Goal: Communication & Community: Ask a question

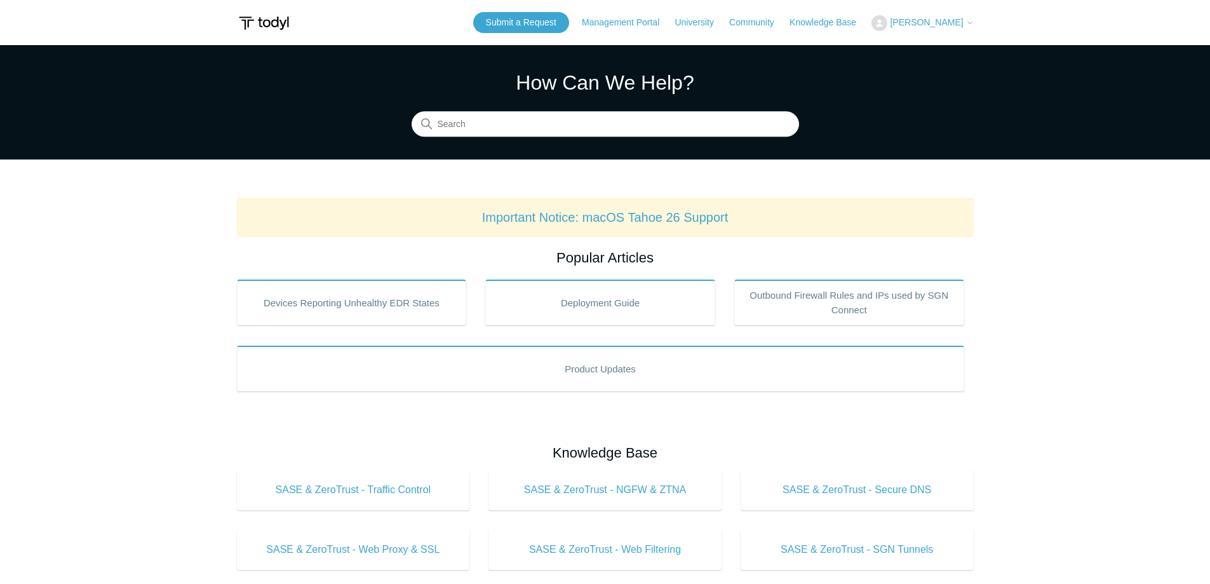
click at [939, 22] on span "[PERSON_NAME]" at bounding box center [926, 22] width 73 height 10
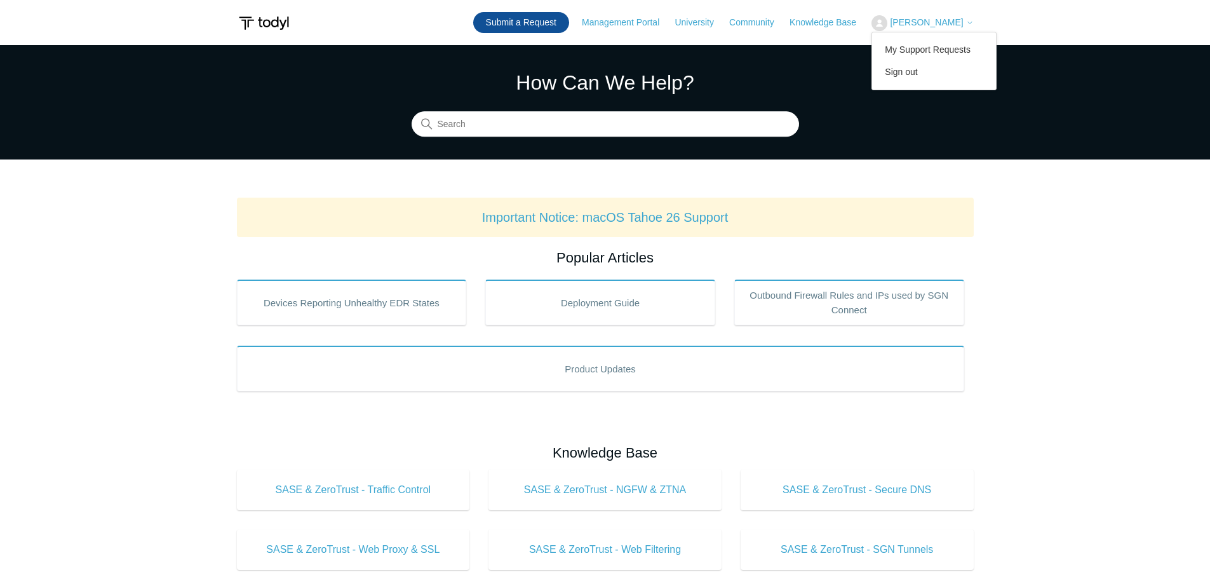
click at [561, 22] on link "Submit a Request" at bounding box center [521, 22] width 96 height 21
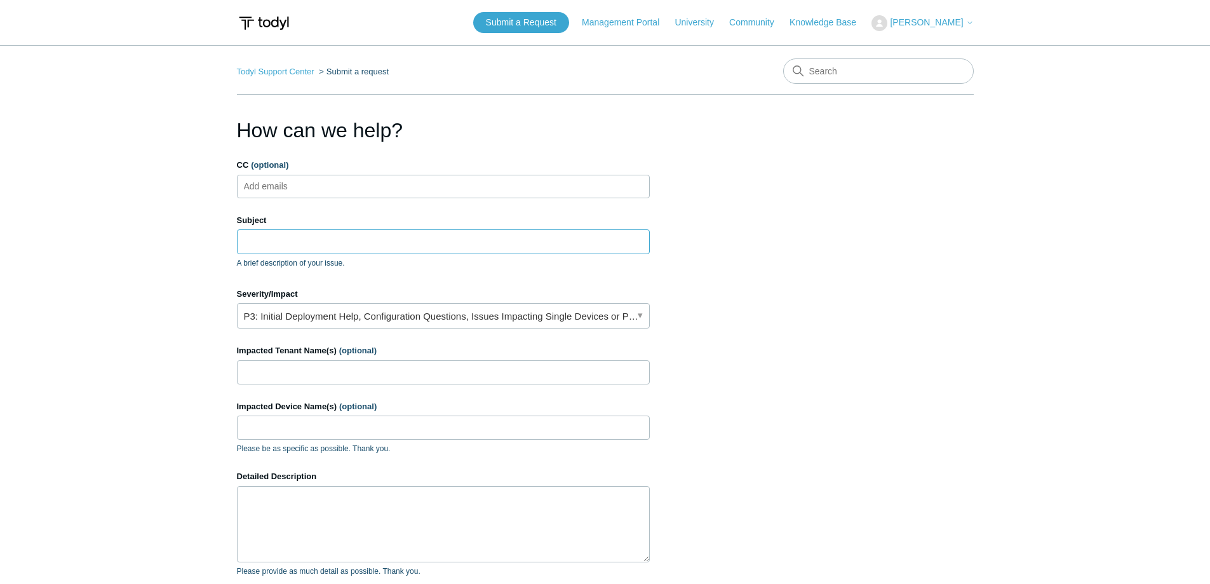
click at [459, 238] on input "Subject" at bounding box center [443, 241] width 413 height 24
type input "SASE on iPad interfering with app"
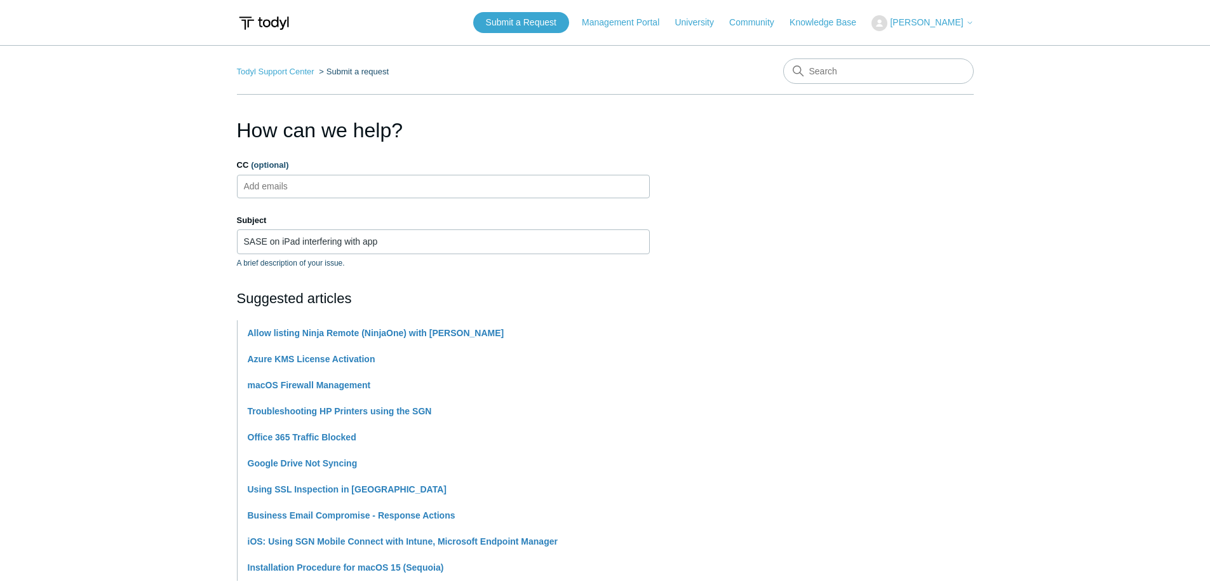
click at [991, 314] on main "Todyl Support Center Submit a request How can we help? CC (optional) Add emails…" at bounding box center [605, 526] width 1210 height 963
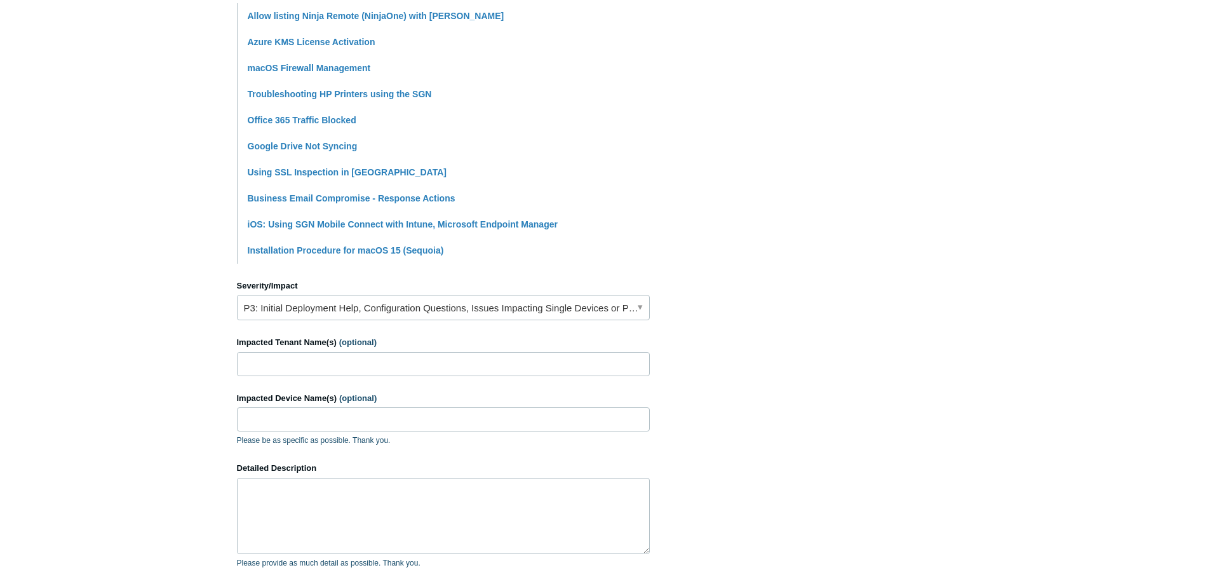
scroll to position [318, 0]
click at [478, 305] on link "P3: Initial Deployment Help, Configuration Questions, Issues Impacting Single D…" at bounding box center [443, 306] width 413 height 25
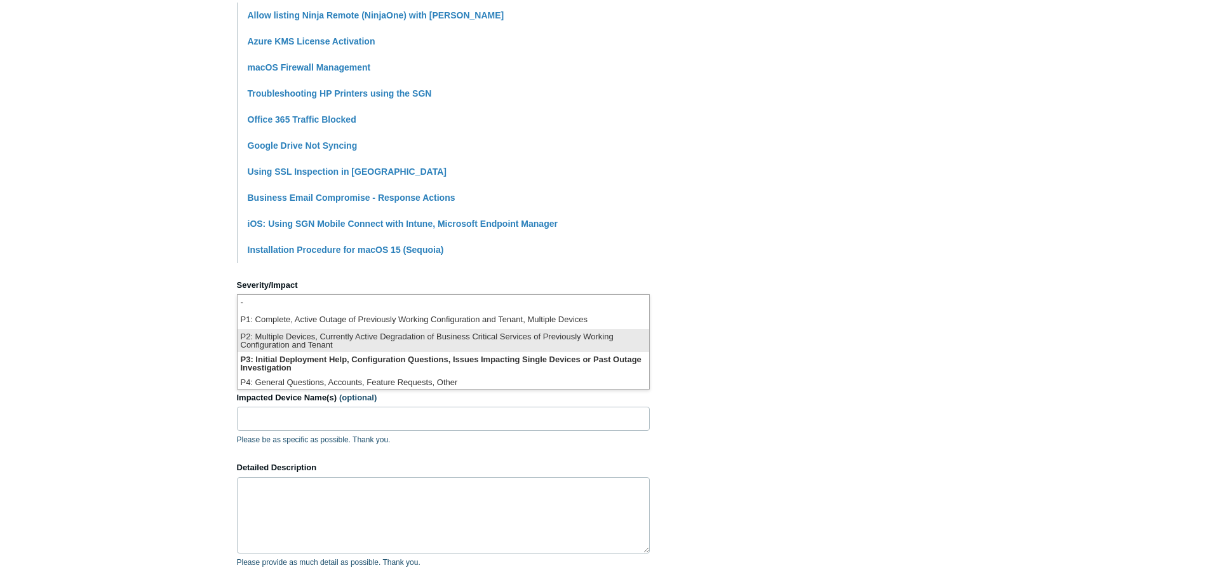
click at [435, 337] on li "P2: Multiple Devices, Currently Active Degradation of Business Critical Service…" at bounding box center [444, 340] width 412 height 23
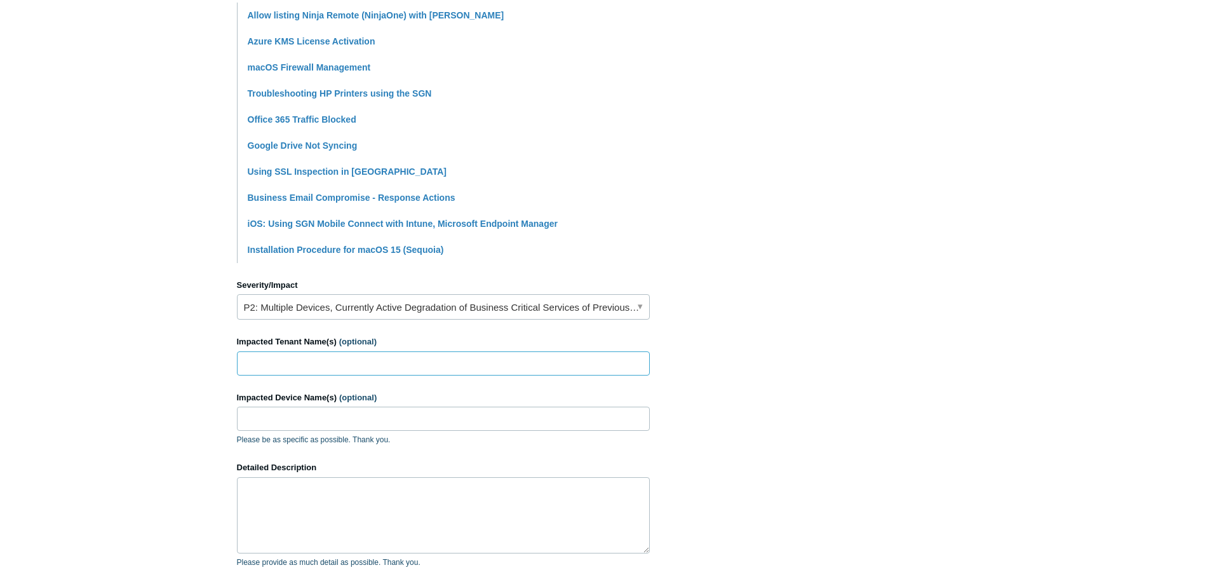
click at [431, 373] on input "Impacted Tenant Name(s) (optional)" at bounding box center [443, 363] width 413 height 24
type input "Royal Engineering"
click at [326, 426] on input "Impacted Device Name(s) (optional)" at bounding box center [443, 418] width 413 height 24
click at [527, 502] on textarea "Detailed Description" at bounding box center [443, 515] width 413 height 76
click at [364, 497] on textarea "Detailed Description" at bounding box center [443, 515] width 413 height 76
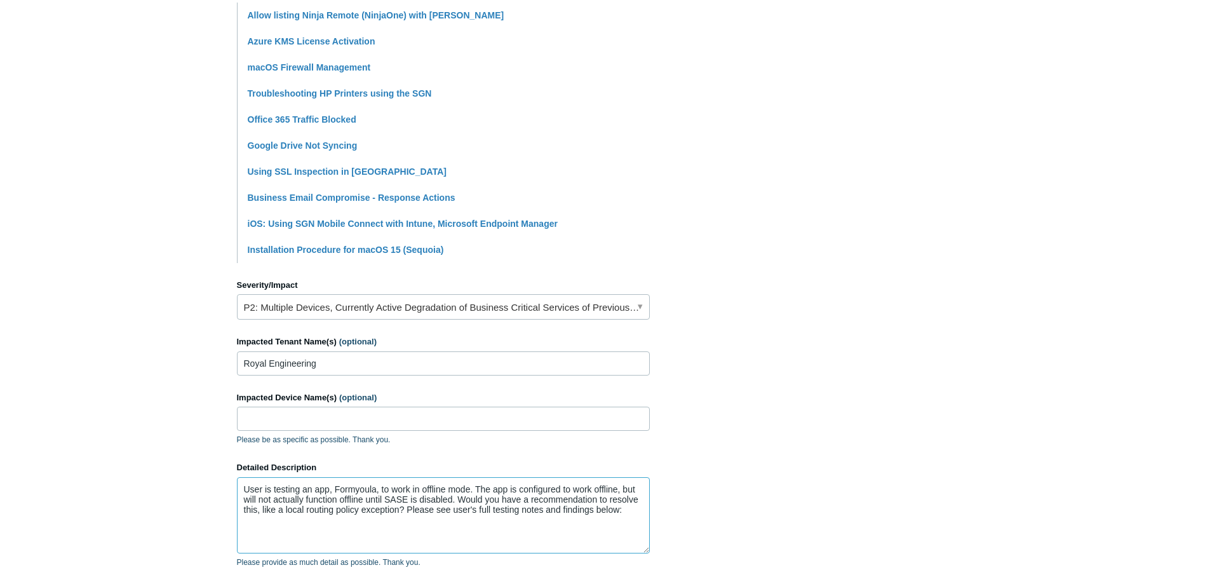
click at [461, 523] on textarea "User is testing an app, Formyoula, to work in offline mode. The app is configur…" at bounding box center [443, 515] width 413 height 76
click at [631, 522] on textarea "User is testing an app, Formyoula, to work in offline mode. The app is configur…" at bounding box center [443, 515] width 413 height 76
paste textarea "L’i dolorsi ame consect adipi eli (Seddoeius) te inc utlabo e Dolor Magnaali en…"
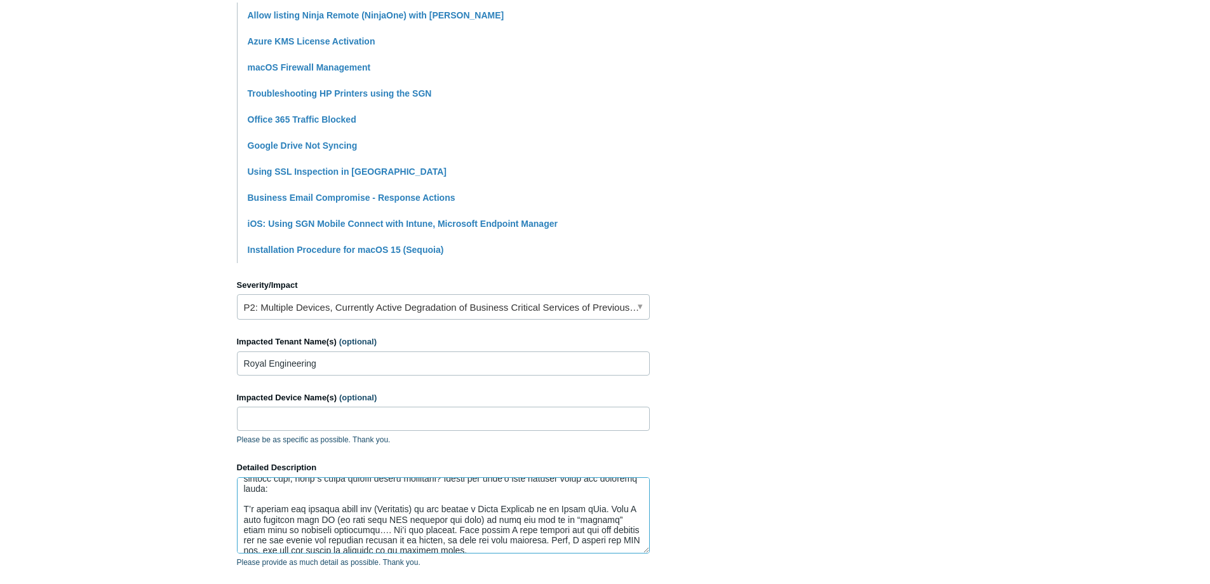
scroll to position [0, 0]
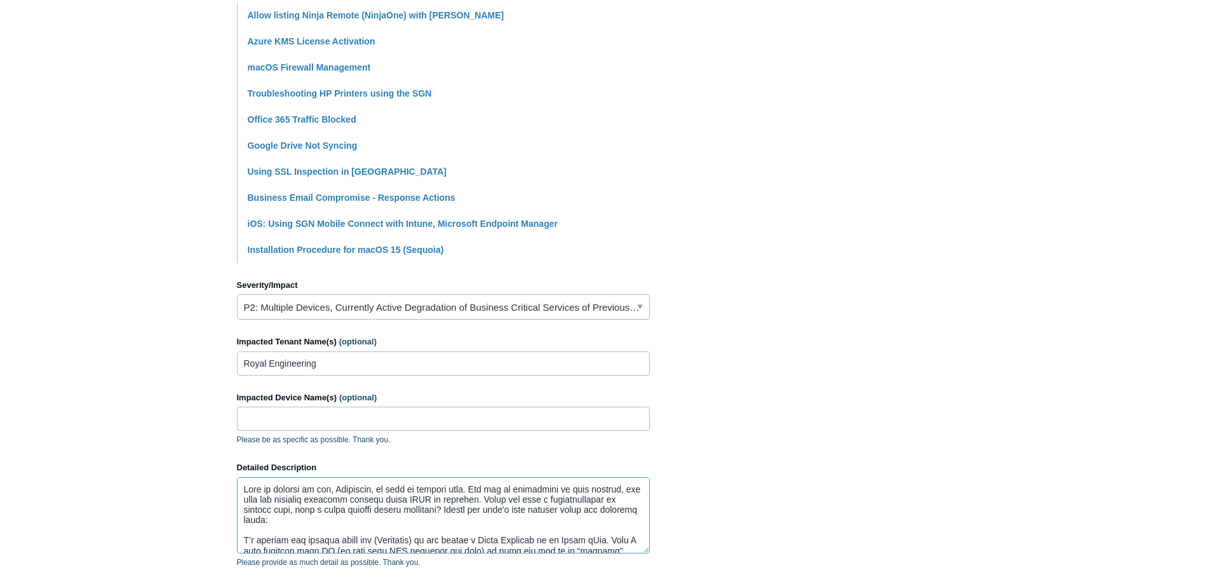
click at [493, 520] on textarea "Detailed Description" at bounding box center [443, 515] width 413 height 76
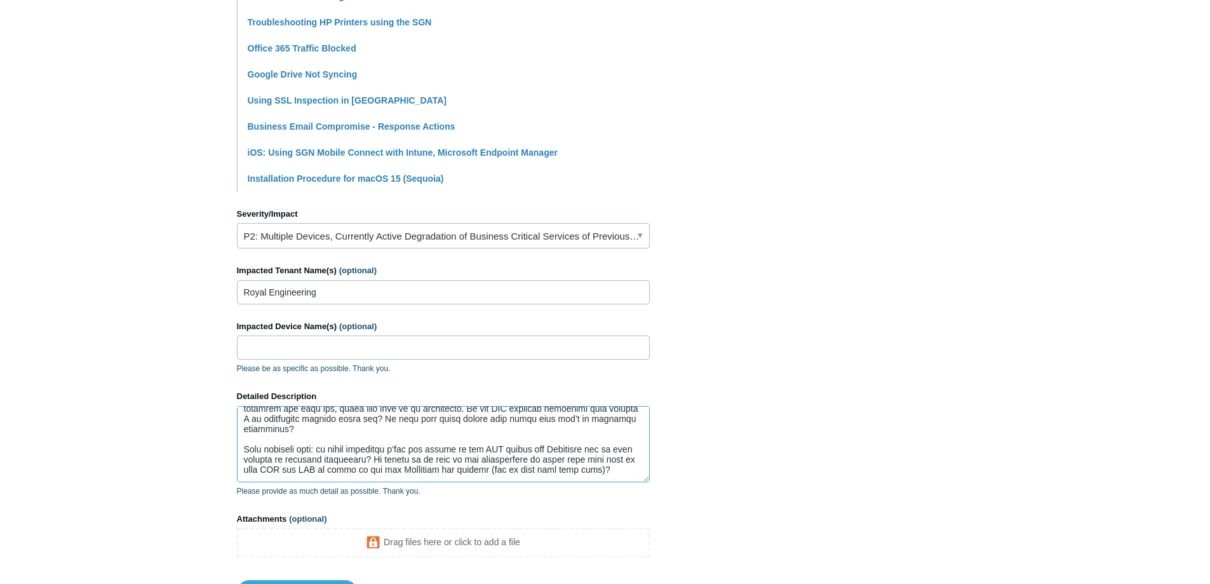
scroll to position [498, 0]
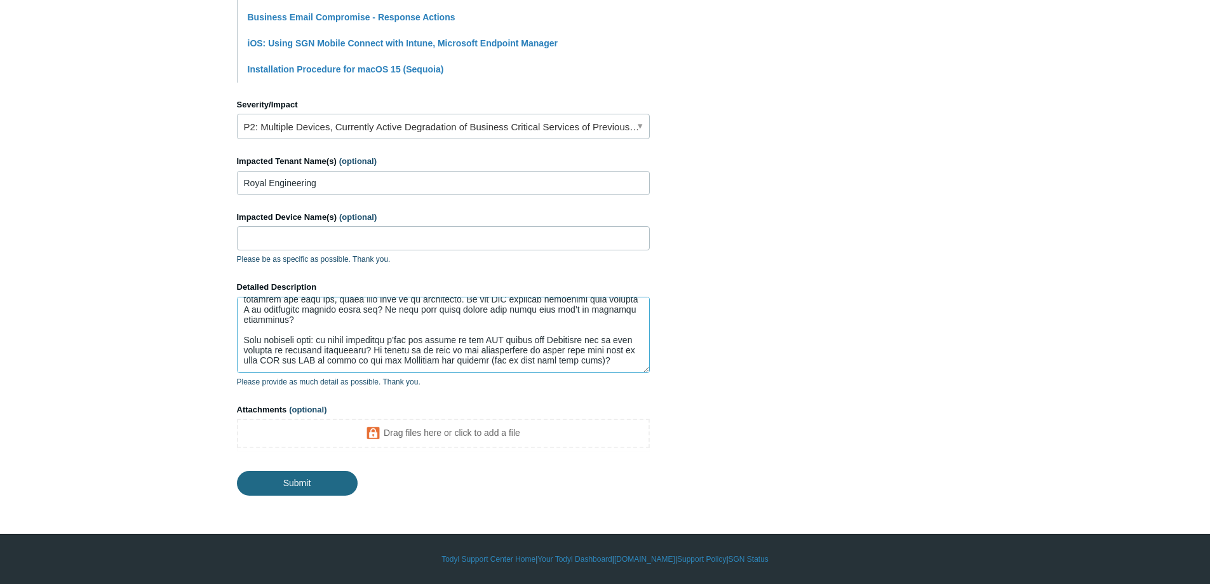
type textarea "Lore ip dolorsi am con, Adipiscin, el sedd ei tempori utla. Etd mag al enimadmi…"
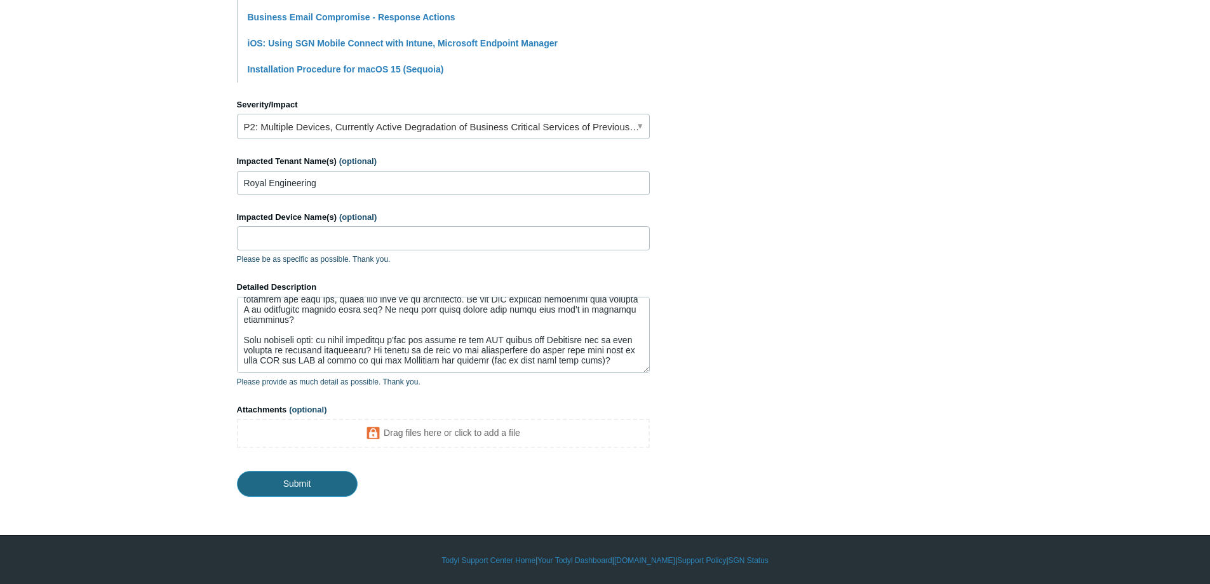
click at [337, 480] on input "Submit" at bounding box center [297, 483] width 121 height 25
